Goal: Transaction & Acquisition: Obtain resource

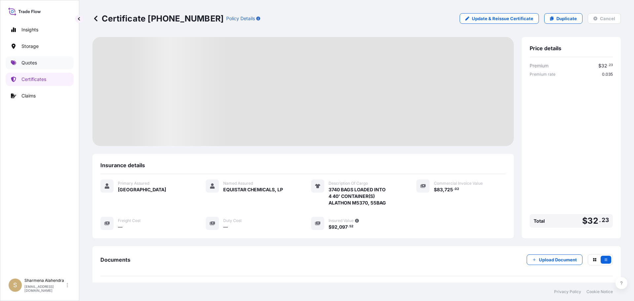
click at [29, 61] on p "Quotes" at bounding box center [29, 62] width 16 height 7
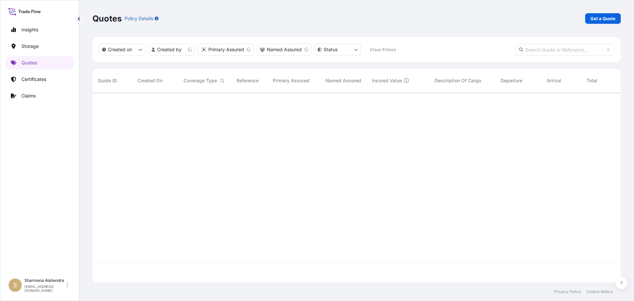
scroll to position [188, 523]
click at [605, 17] on p "Get a Quote" at bounding box center [602, 18] width 25 height 7
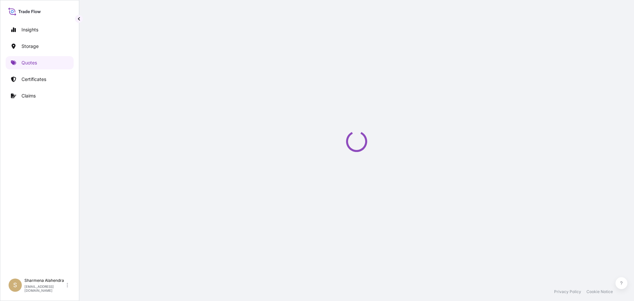
select select "Water"
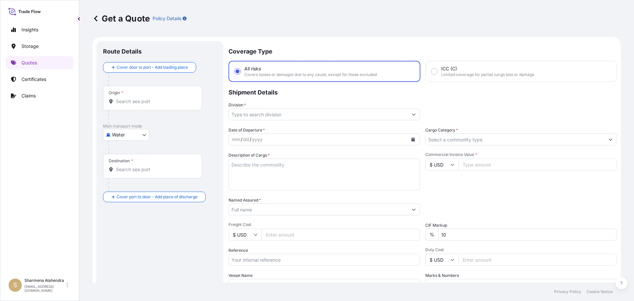
scroll to position [11, 0]
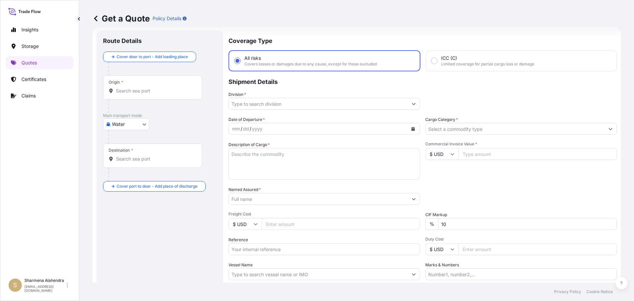
click at [324, 28] on div "Get a Quote Policy Details" at bounding box center [356, 18] width 528 height 37
click at [146, 94] on div "Origin *" at bounding box center [152, 87] width 99 height 24
click at [146, 94] on input "Origin *" at bounding box center [155, 90] width 78 height 7
paste input "[GEOGRAPHIC_DATA], [GEOGRAPHIC_DATA]"
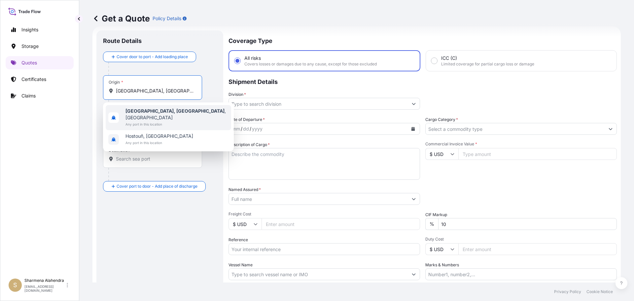
click at [131, 121] on span "Any port in this location" at bounding box center [176, 124] width 103 height 7
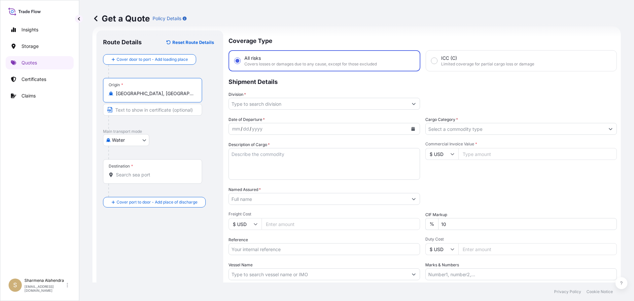
type input "[GEOGRAPHIC_DATA], [GEOGRAPHIC_DATA], [GEOGRAPHIC_DATA]"
drag, startPoint x: 320, startPoint y: 36, endPoint x: 317, endPoint y: 46, distance: 10.2
click at [320, 36] on div "Get a Quote Policy Details" at bounding box center [356, 18] width 528 height 37
click at [144, 175] on input "Destination *" at bounding box center [155, 174] width 78 height 7
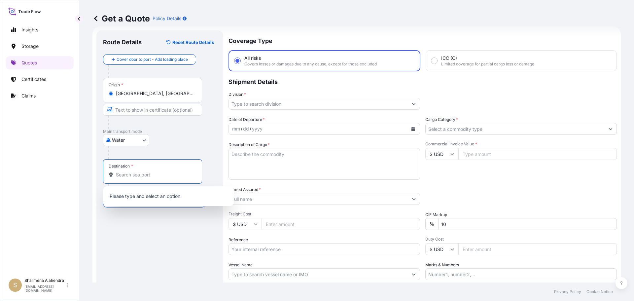
paste input "[PERSON_NAME], [GEOGRAPHIC_DATA]"
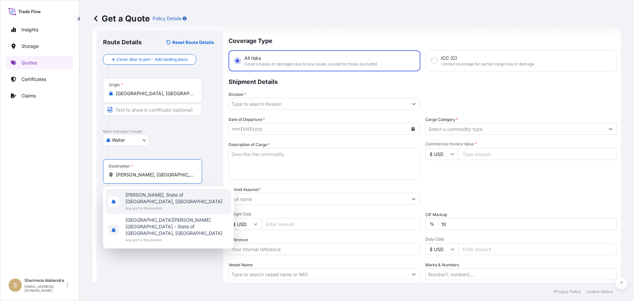
click at [151, 205] on span "Any port in this location" at bounding box center [176, 208] width 103 height 7
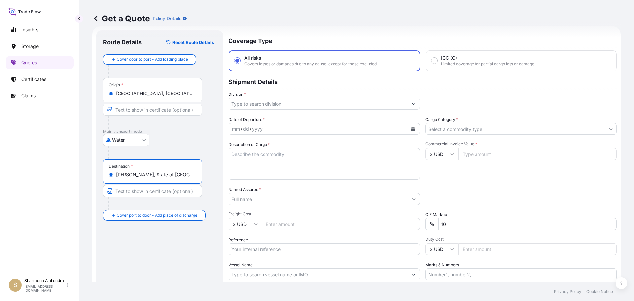
type input "[PERSON_NAME], State of [GEOGRAPHIC_DATA], [GEOGRAPHIC_DATA]"
click at [288, 105] on input "Division *" at bounding box center [318, 104] width 179 height 12
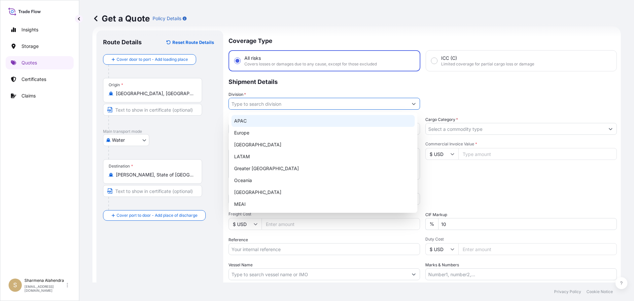
click at [253, 120] on div "APAC" at bounding box center [322, 121] width 183 height 12
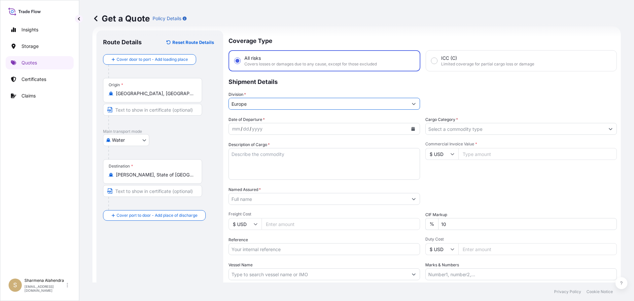
click at [413, 128] on button "Calendar" at bounding box center [413, 128] width 11 height 11
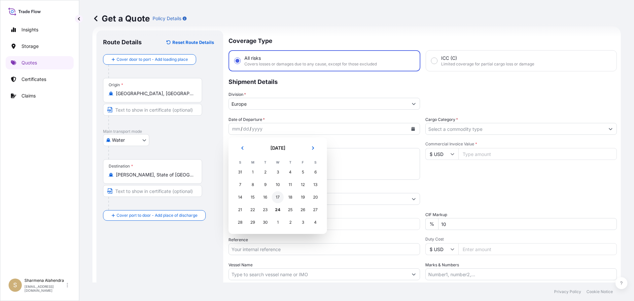
click at [276, 199] on div "17" at bounding box center [278, 197] width 12 height 12
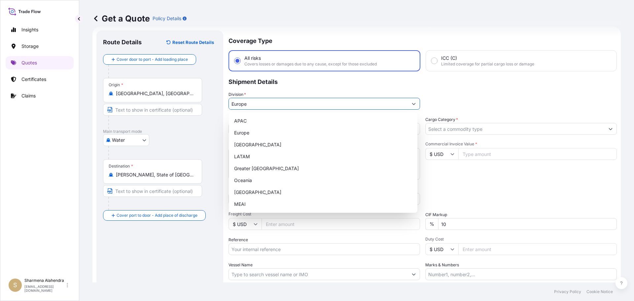
click at [260, 102] on input "Europe" at bounding box center [318, 104] width 179 height 12
click at [248, 122] on div "APAC" at bounding box center [322, 121] width 183 height 12
type input "APAC"
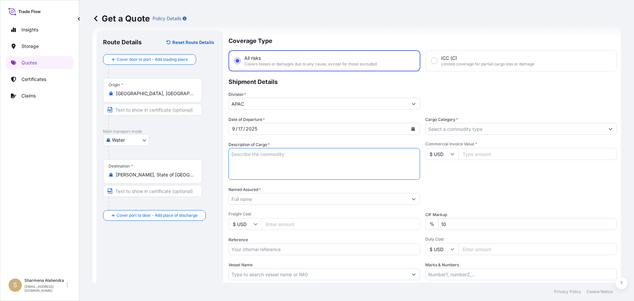
click at [284, 157] on textarea "Description of Cargo *" at bounding box center [323, 164] width 191 height 32
click at [342, 163] on textarea "Description of Cargo *" at bounding box center [323, 164] width 191 height 32
paste textarea "BULK UNPACKED LOADED INTO 1 20FT ISOTANK - DANGEROUS LIQUIDS GLYCOL ETHER PM AC…"
click at [232, 154] on textarea "BULK UNPACKED LOADED INTO 1 20FT ISOTANK - DANGEROUS LIQUIDS GLYCOL ETHER PM AC…" at bounding box center [323, 164] width 191 height 32
type textarea "1 BULK UNPACKED LOADED INTO 1 20FT ISOTANK - DANGEROUS LIQUIDS GLYCOL ETHER PM …"
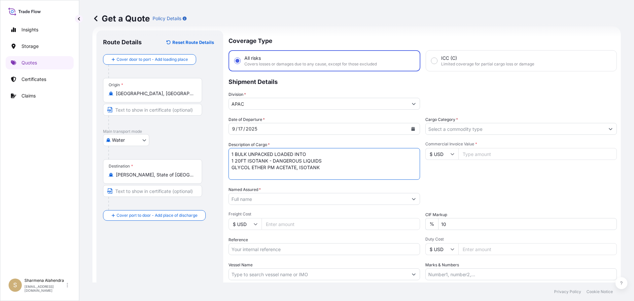
click at [259, 195] on input "Named Assured *" at bounding box center [318, 199] width 179 height 12
click at [335, 199] on input "Named Assured *" at bounding box center [318, 199] width 179 height 12
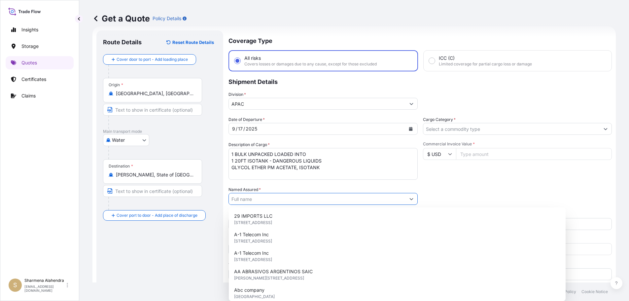
paste input "LYONDELL CHEMICAL COMPANY"
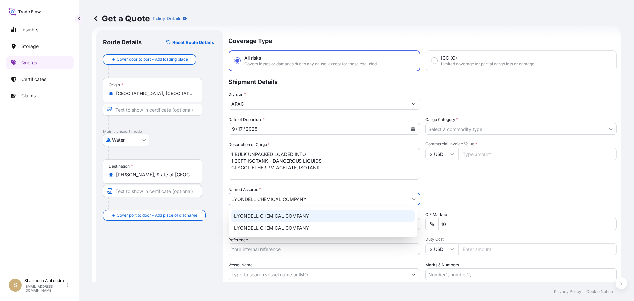
click at [285, 215] on span "LYONDELL CHEMICAL COMPANY" at bounding box center [271, 216] width 75 height 7
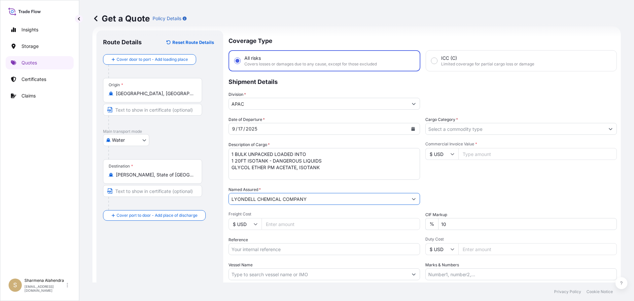
type input "LYONDELL CHEMICAL COMPANY"
drag, startPoint x: 285, startPoint y: 251, endPoint x: 324, endPoint y: 261, distance: 41.0
click at [285, 251] on input "Reference" at bounding box center [323, 249] width 191 height 12
paste input "10420799160"
paste input "5013136220"
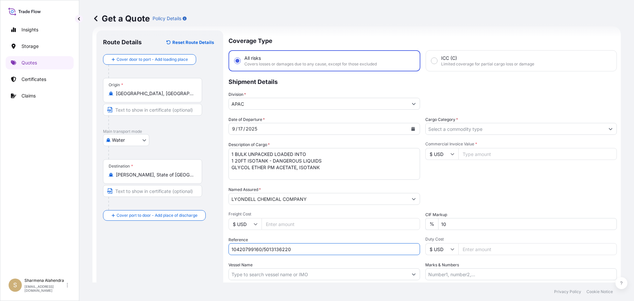
type input "10420799160/5013136220"
click at [270, 275] on input "Vessel Name" at bounding box center [318, 274] width 179 height 12
click at [350, 275] on input "Vessel Name" at bounding box center [318, 274] width 179 height 12
paste input "[GEOGRAPHIC_DATA]"
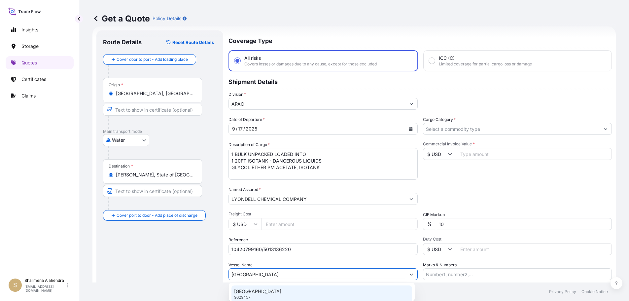
click at [262, 293] on div "CARDIFF 9629457" at bounding box center [321, 293] width 181 height 17
type input "[GEOGRAPHIC_DATA]"
click at [440, 130] on input "Cargo Category *" at bounding box center [514, 129] width 179 height 12
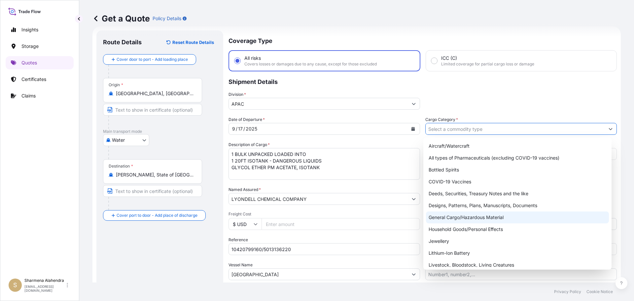
click at [449, 219] on div "General Cargo/Hazardous Material" at bounding box center [517, 217] width 183 height 12
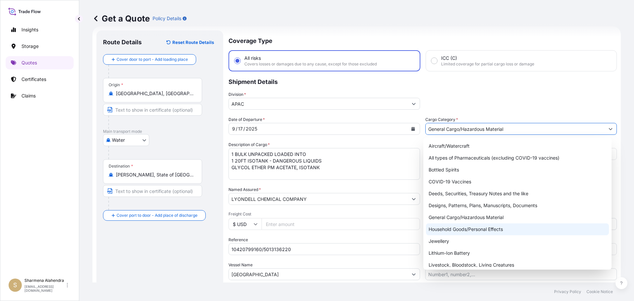
click at [459, 228] on div "Household Goods/Personal Effects" at bounding box center [517, 229] width 183 height 12
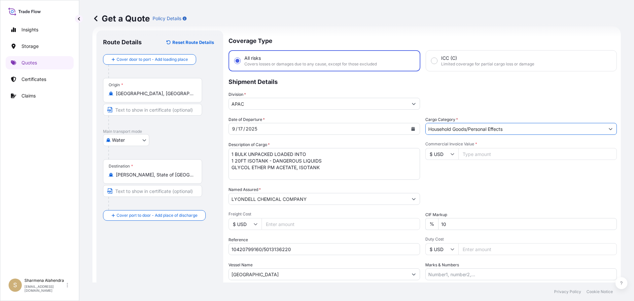
click at [464, 129] on input "Household Goods/Personal Effects" at bounding box center [514, 129] width 179 height 12
click at [457, 125] on input "Household Goods/Personal Effects" at bounding box center [514, 129] width 179 height 12
click at [604, 130] on button "Show suggestions" at bounding box center [610, 129] width 12 height 12
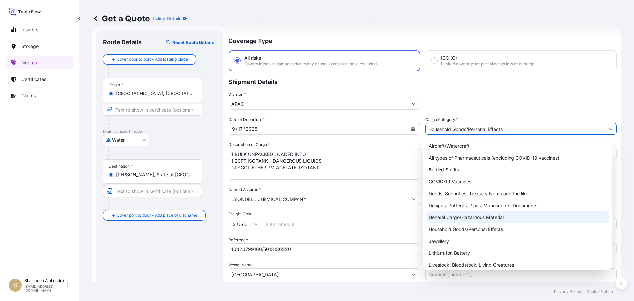
click at [456, 218] on div "General Cargo/Hazardous Material" at bounding box center [517, 217] width 183 height 12
type input "General Cargo/Hazardous Material"
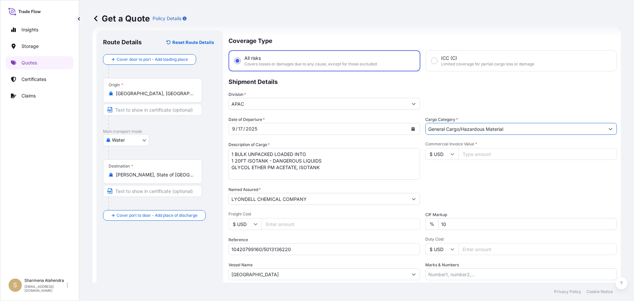
click at [478, 151] on input "Commercial Invoice Value *" at bounding box center [537, 154] width 158 height 12
paste input "24695.25"
type input "24695.25"
click at [482, 193] on div "Packing Category Type to search a container mode Please select a primary mode o…" at bounding box center [520, 195] width 191 height 18
click at [445, 271] on input "Marks & Numbers" at bounding box center [520, 274] width 191 height 12
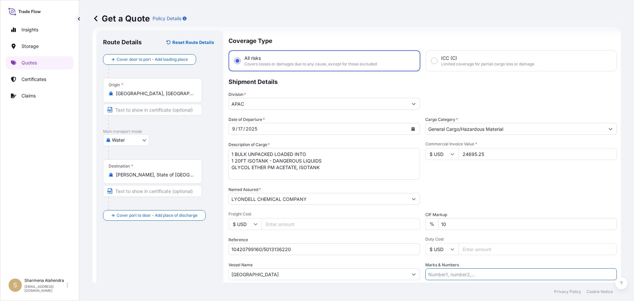
paste input "CUSTOMER PO NUMBER 4900870578"
type input "CUSTOMER PO NUMBER 4900870578"
click at [474, 199] on div "Packing Category Type to search a container mode Please select a primary mode o…" at bounding box center [520, 195] width 191 height 18
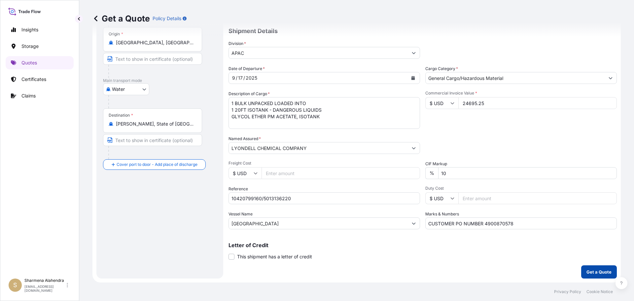
click at [604, 270] on p "Get a Quote" at bounding box center [598, 271] width 25 height 7
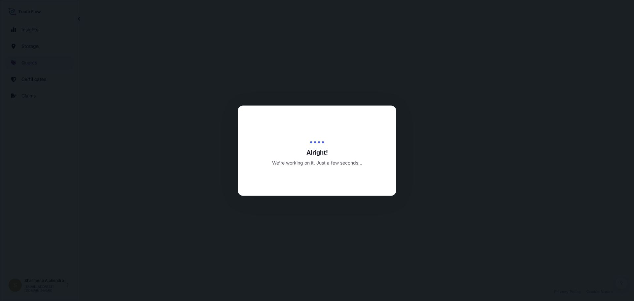
scroll to position [317, 0]
select select "Water"
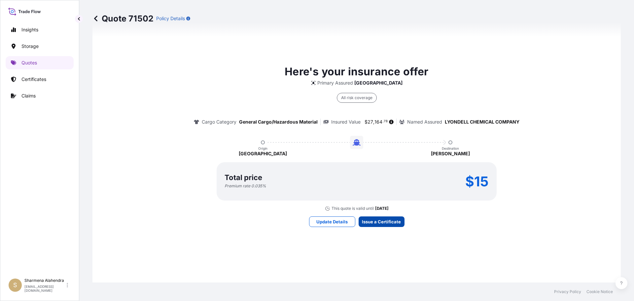
scroll to position [944, 0]
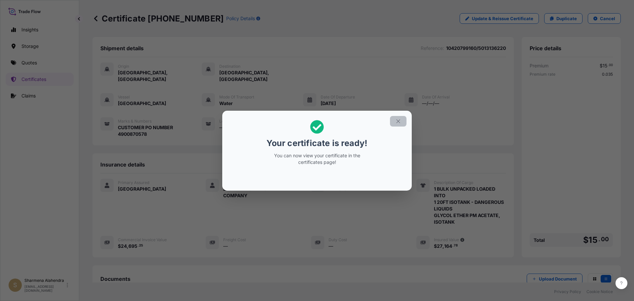
click at [399, 120] on icon "button" at bounding box center [398, 121] width 6 height 6
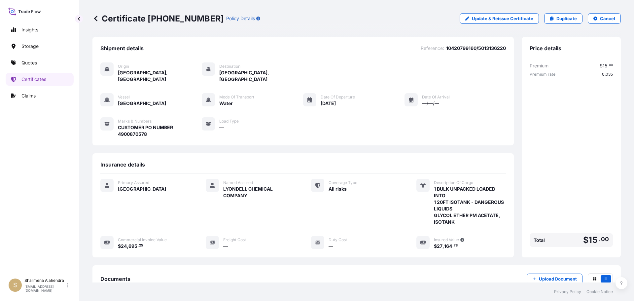
scroll to position [79, 0]
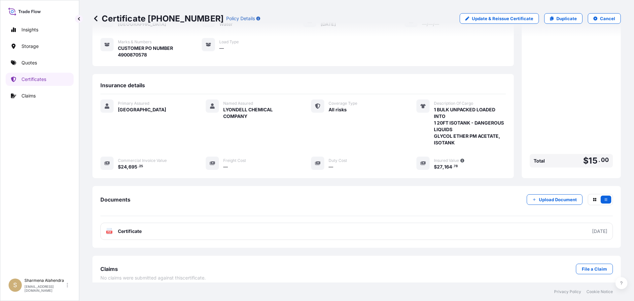
click at [312, 223] on link "PDF Certificate [DATE]" at bounding box center [356, 230] width 512 height 17
